Goal: Task Accomplishment & Management: Complete application form

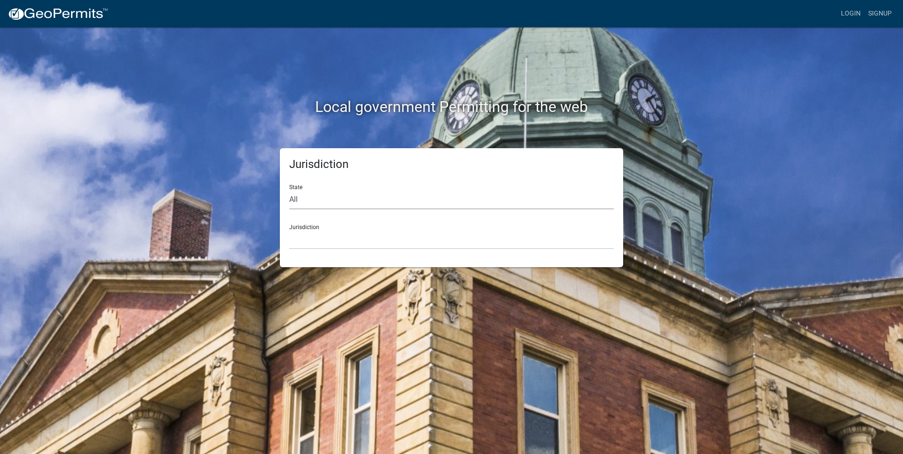
click at [318, 203] on select "All [US_STATE] [US_STATE] [US_STATE] [US_STATE] [US_STATE] [US_STATE] [US_STATE…" at bounding box center [451, 199] width 325 height 19
select select "[US_STATE]"
click at [289, 190] on select "All [US_STATE] [US_STATE] [US_STATE] [US_STATE] [US_STATE] [US_STATE] [US_STATE…" at bounding box center [451, 199] width 325 height 19
click at [328, 243] on select "City of [GEOGRAPHIC_DATA], [US_STATE] City of [GEOGRAPHIC_DATA], [US_STATE] Cit…" at bounding box center [451, 239] width 325 height 19
click at [335, 194] on select "All [US_STATE] [US_STATE] [US_STATE] [US_STATE] [US_STATE] [US_STATE] [US_STATE…" at bounding box center [451, 199] width 325 height 19
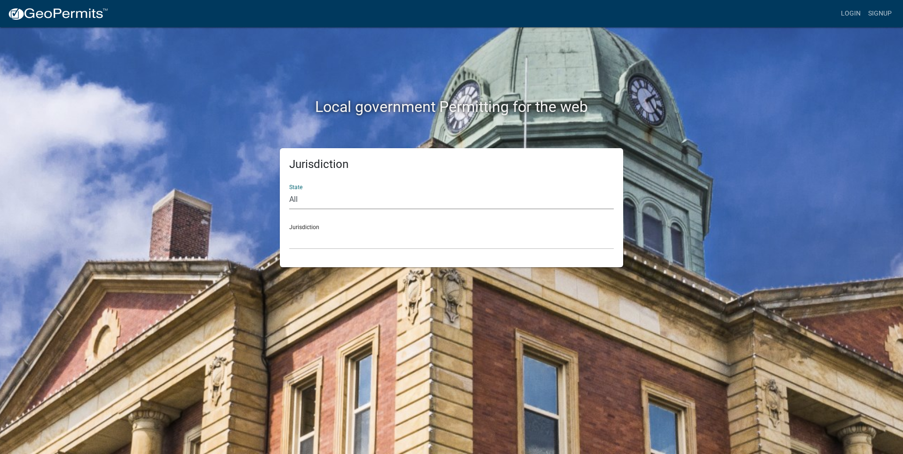
select select "[US_STATE]"
click at [289, 190] on select "All [US_STATE] [US_STATE] [US_STATE] [US_STATE] [US_STATE] [US_STATE] [US_STATE…" at bounding box center [451, 199] width 325 height 19
click at [325, 242] on select "City of [GEOGRAPHIC_DATA], [US_STATE] City of [GEOGRAPHIC_DATA], [US_STATE] Cit…" at bounding box center [451, 239] width 325 height 19
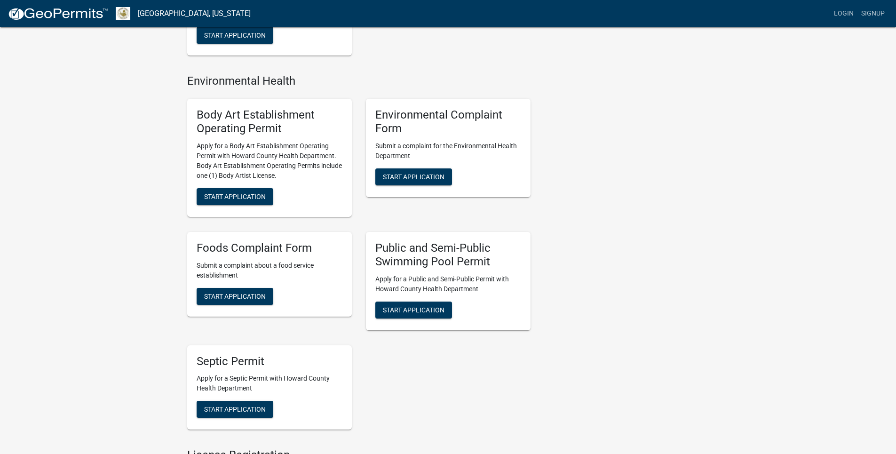
scroll to position [516, 0]
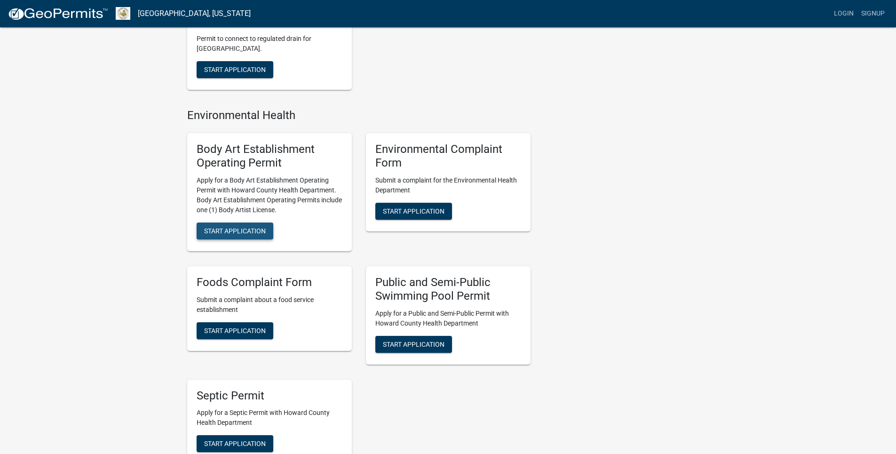
click at [228, 230] on span "Start Application" at bounding box center [235, 231] width 62 height 8
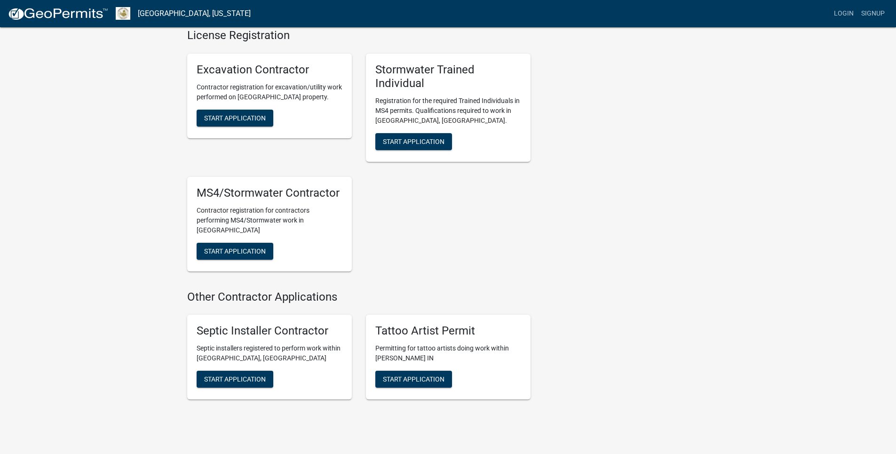
scroll to position [987, 0]
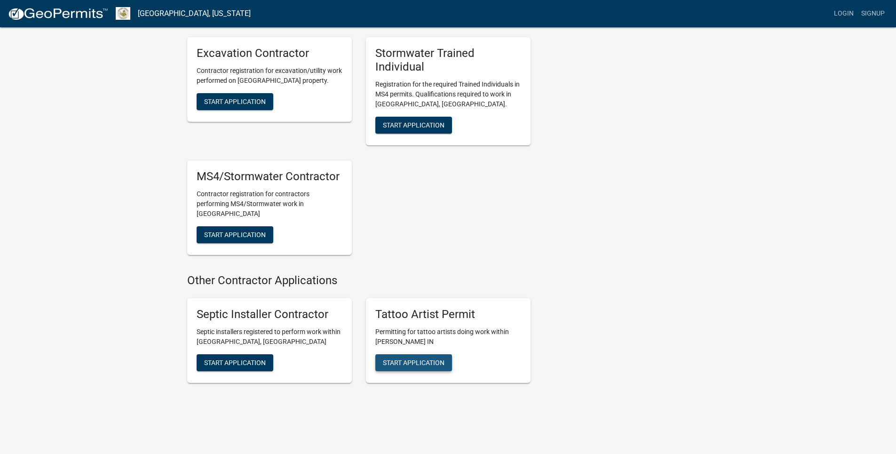
click at [409, 359] on span "Start Application" at bounding box center [414, 363] width 62 height 8
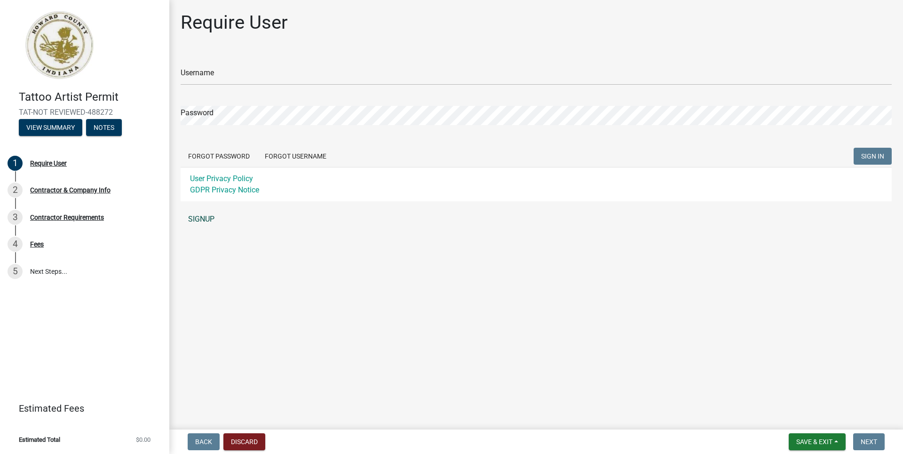
click at [202, 217] on link "SIGNUP" at bounding box center [536, 219] width 711 height 19
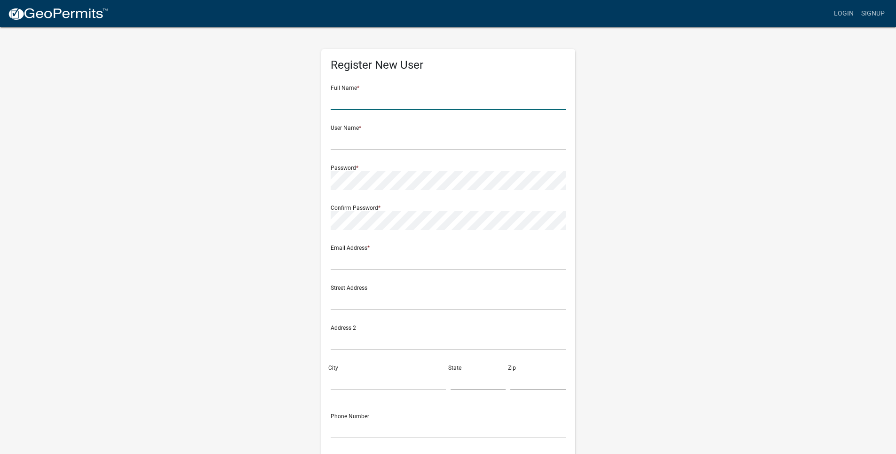
click at [381, 100] on input "text" at bounding box center [448, 100] width 235 height 19
type input "[PERSON_NAME]"
type input "bmyard2@att.net"
type input "[STREET_ADDRESS]"
type input "KOKOMO"
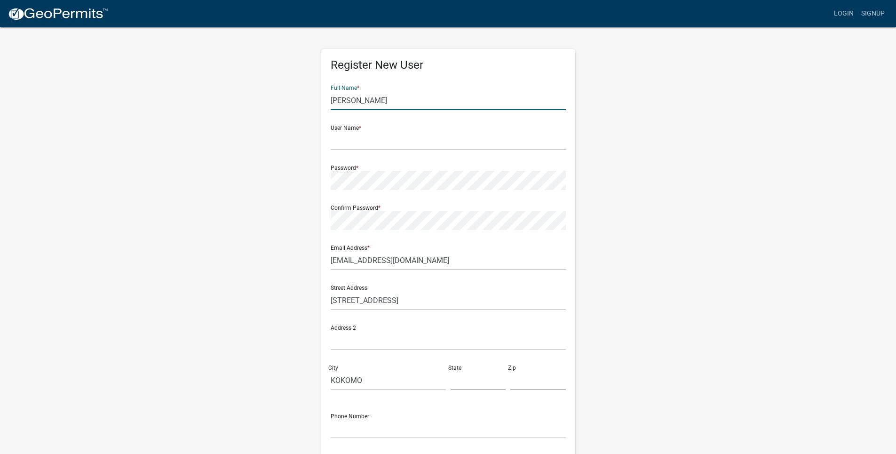
type input "IN"
type input "46902"
type input "7652713337"
click at [351, 145] on input "text" at bounding box center [448, 140] width 235 height 19
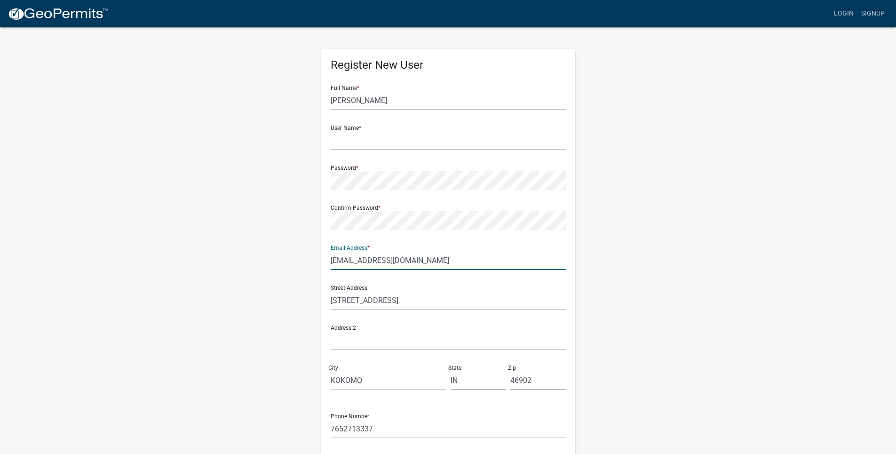
drag, startPoint x: 412, startPoint y: 261, endPoint x: 170, endPoint y: 261, distance: 241.3
click at [170, 261] on wm-register-view "more_horiz Login Signup Register New User Full Name * Megan M Yard User Name * …" at bounding box center [448, 265] width 896 height 530
type input "r"
type input "[EMAIL_ADDRESS][DOMAIN_NAME]"
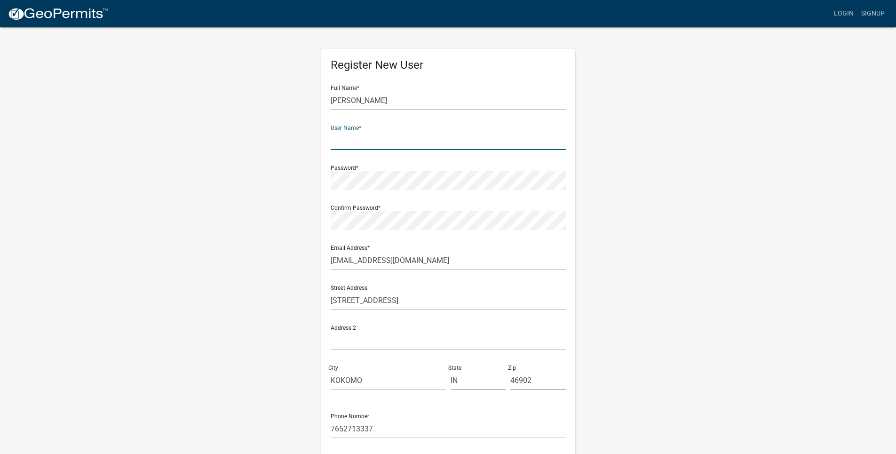
click at [379, 142] on input "text" at bounding box center [448, 140] width 235 height 19
type input "Reflections Day Spa"
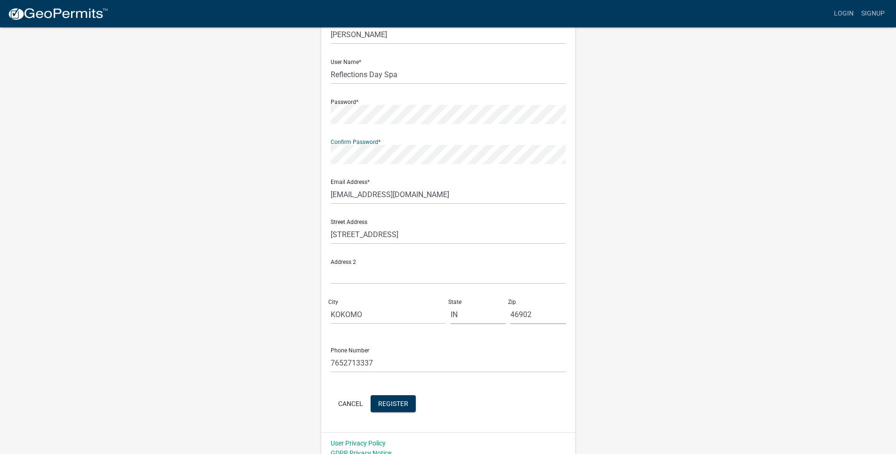
scroll to position [76, 0]
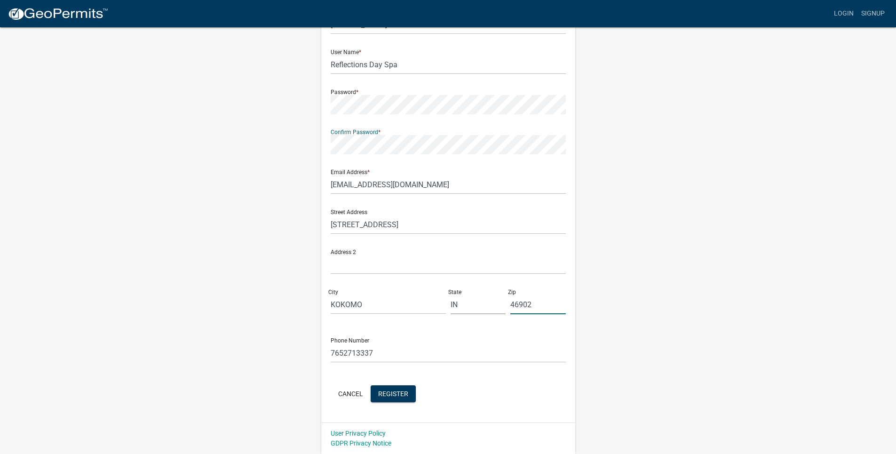
click at [542, 305] on input "46902" at bounding box center [537, 304] width 55 height 19
click at [396, 394] on span "Register" at bounding box center [393, 393] width 30 height 8
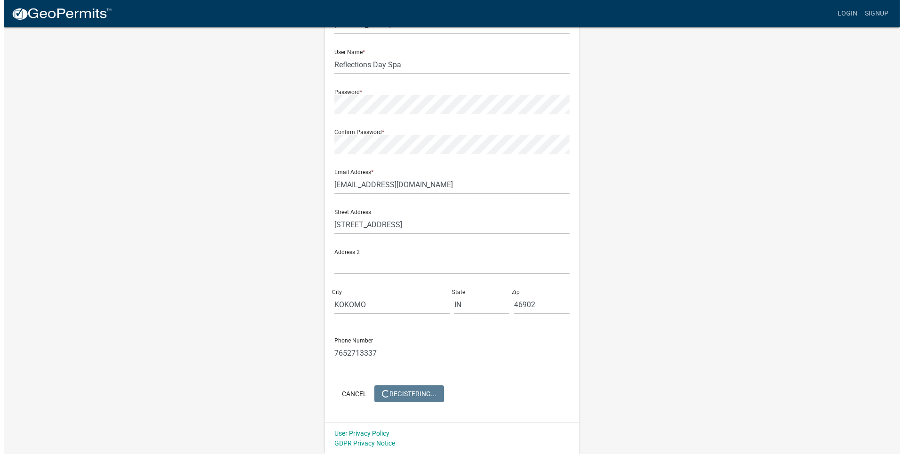
scroll to position [0, 0]
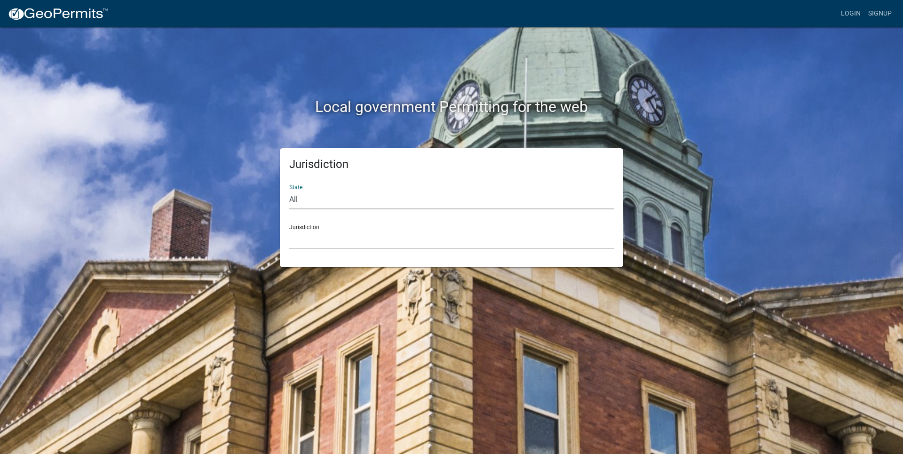
click at [305, 194] on select "All [US_STATE] [US_STATE] [US_STATE] [US_STATE] [US_STATE] [US_STATE] [US_STATE…" at bounding box center [451, 199] width 325 height 19
select select "[US_STATE]"
click at [289, 190] on select "All [US_STATE] [US_STATE] [US_STATE] [US_STATE] [US_STATE] [US_STATE] [US_STATE…" at bounding box center [451, 199] width 325 height 19
click at [316, 247] on select "City of [GEOGRAPHIC_DATA], [US_STATE] City of [GEOGRAPHIC_DATA], [US_STATE] Cit…" at bounding box center [451, 239] width 325 height 19
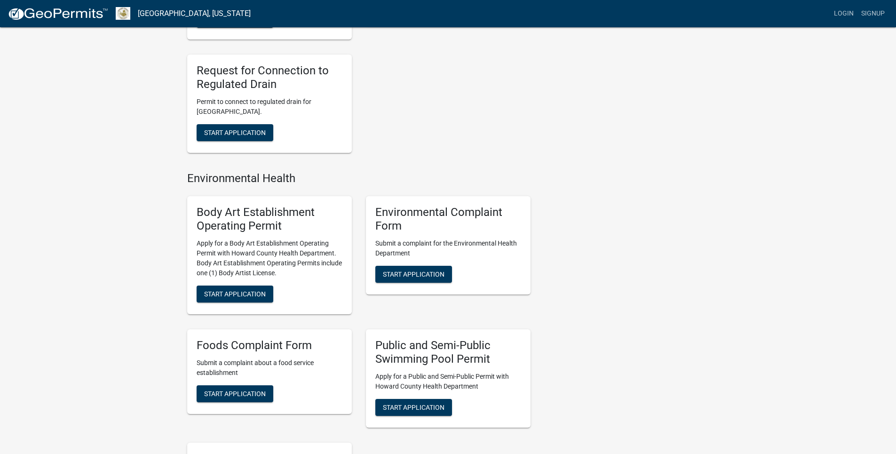
scroll to position [470, 0]
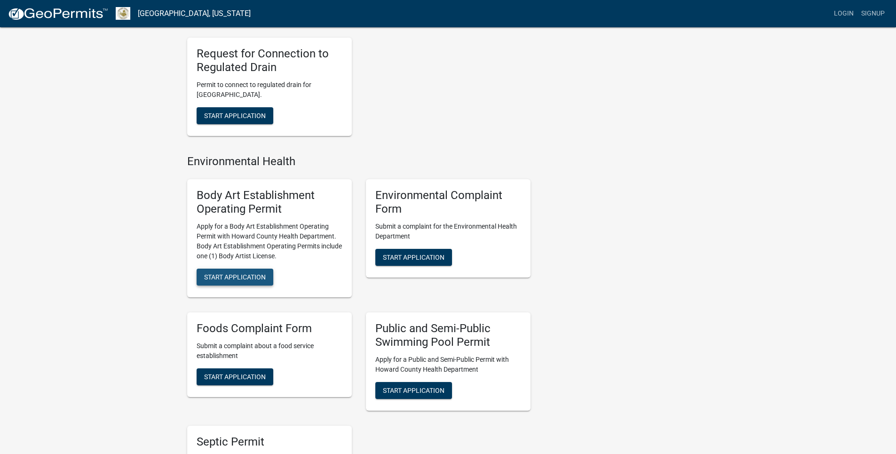
click at [239, 273] on span "Start Application" at bounding box center [235, 277] width 62 height 8
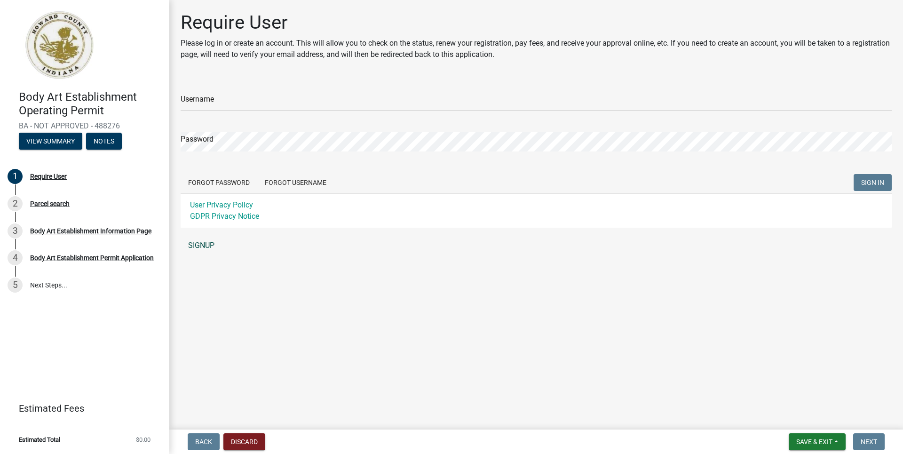
click at [209, 245] on link "SIGNUP" at bounding box center [536, 245] width 711 height 19
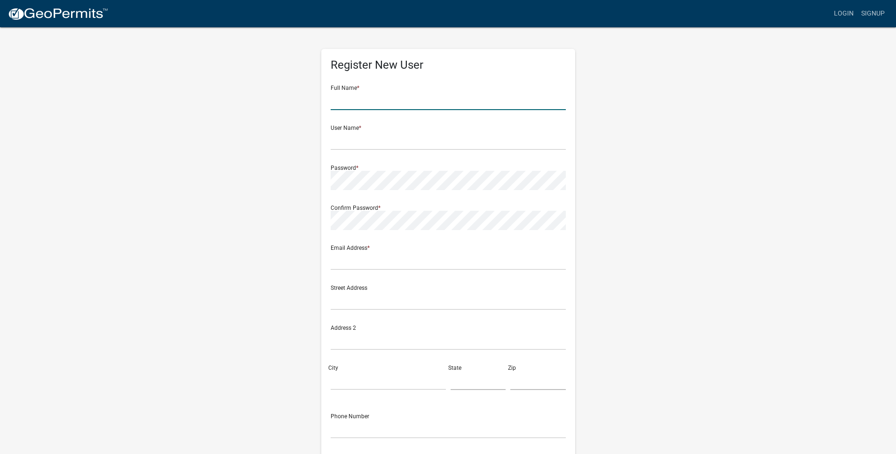
click at [396, 100] on input "text" at bounding box center [448, 100] width 235 height 19
type input "[PERSON_NAME]"
type input "Reflections Day Spa"
type input "[EMAIL_ADDRESS][DOMAIN_NAME]"
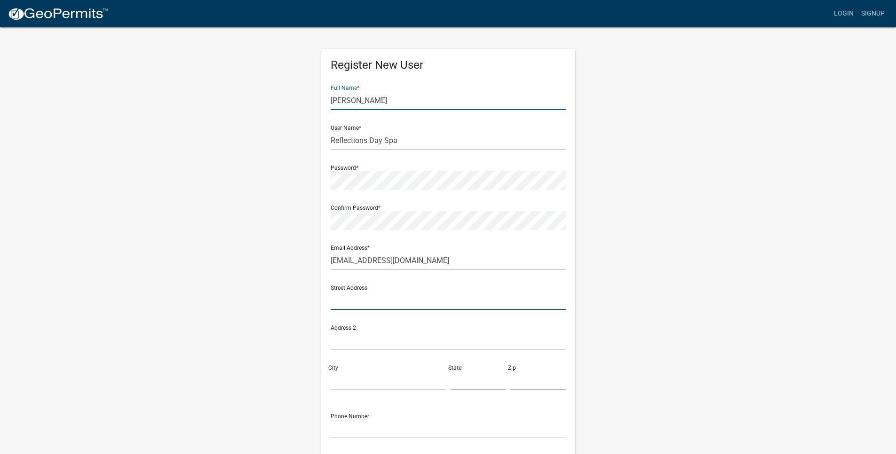
type input "[STREET_ADDRESS]"
type input "KOKOMO"
type input "IN"
type input "46902"
type input "7652713337"
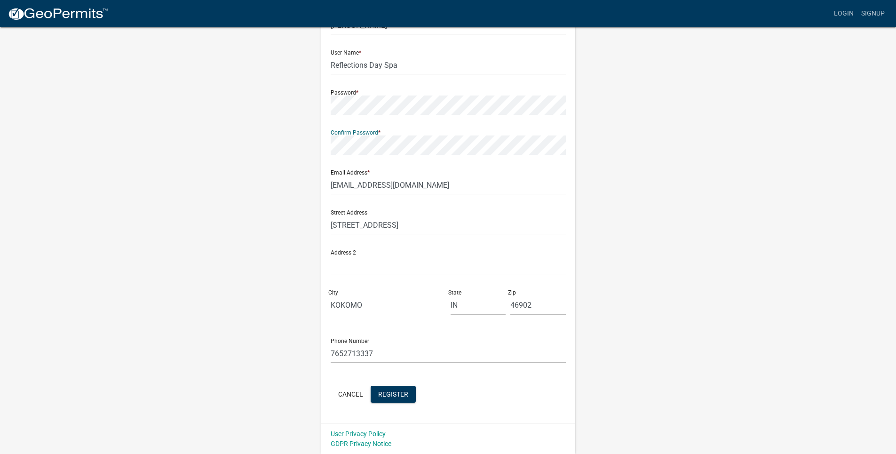
scroll to position [76, 0]
click at [397, 391] on span "Register" at bounding box center [393, 393] width 30 height 8
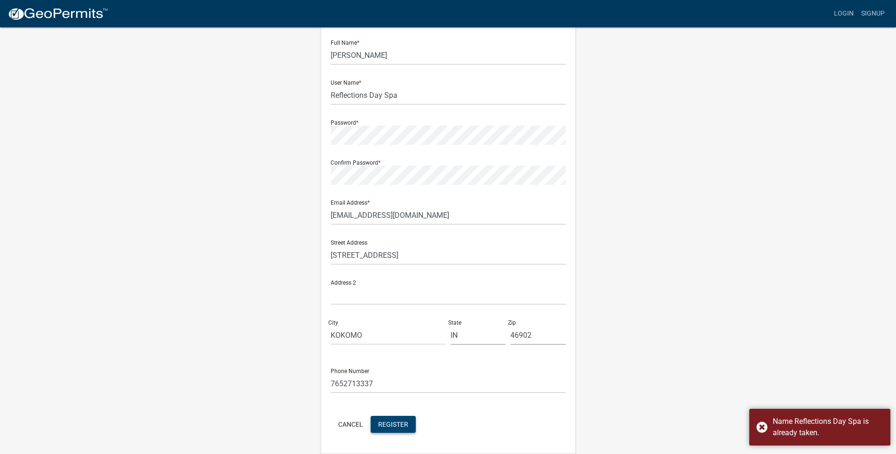
scroll to position [29, 0]
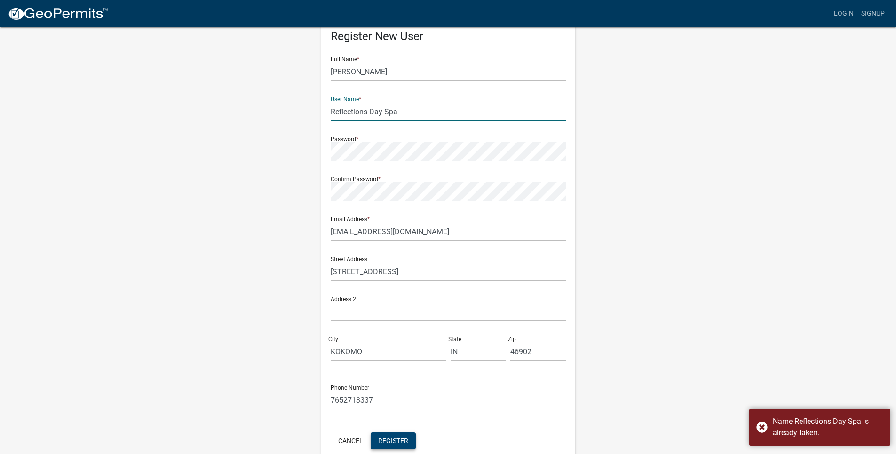
click at [424, 108] on input "Reflections Day Spa" at bounding box center [448, 111] width 235 height 19
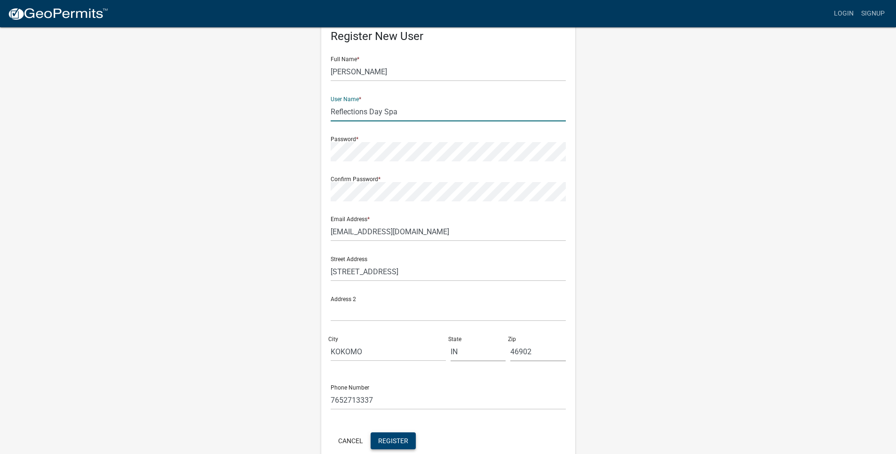
click at [440, 113] on input "Reflections Day Spa" at bounding box center [448, 111] width 235 height 19
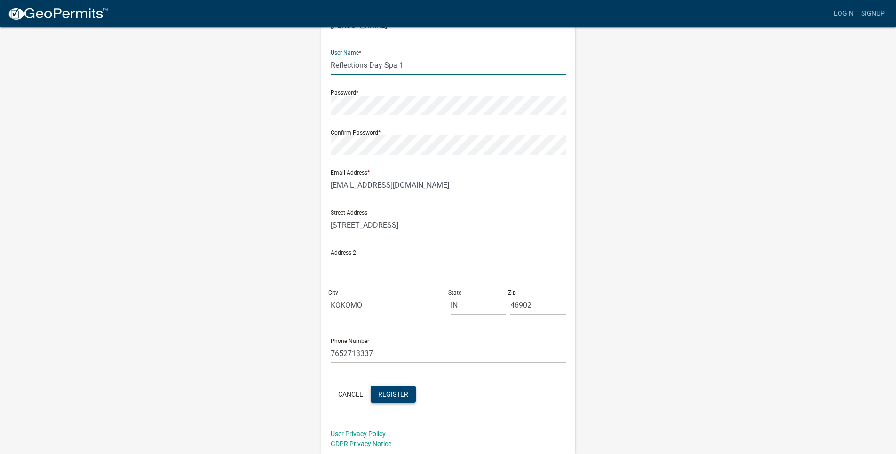
scroll to position [76, 0]
type input "Reflections Day Spa 1"
click at [400, 392] on span "Register" at bounding box center [393, 393] width 30 height 8
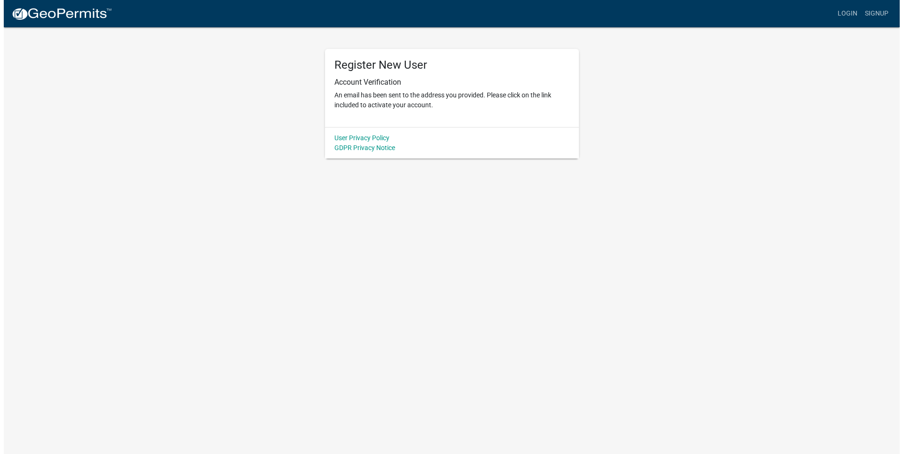
scroll to position [0, 0]
